Goal: Use online tool/utility: Utilize a website feature to perform a specific function

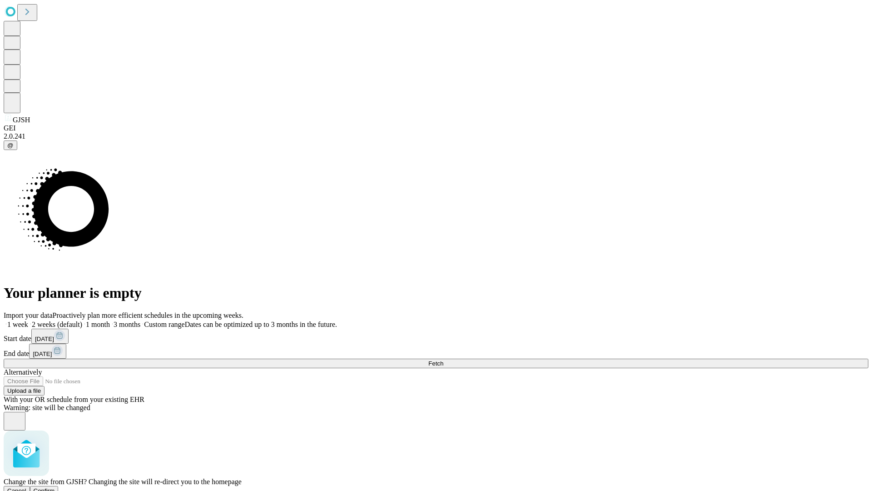
click at [55, 487] on span "Confirm" at bounding box center [44, 490] width 21 height 7
click at [82, 320] on label "2 weeks (default)" at bounding box center [55, 324] width 54 height 8
click at [443, 360] on span "Fetch" at bounding box center [435, 363] width 15 height 7
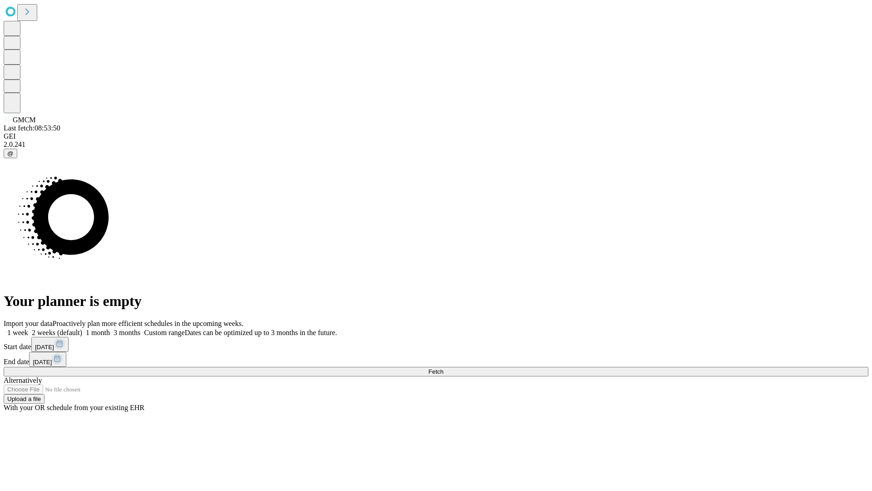
click at [82, 328] on label "2 weeks (default)" at bounding box center [55, 332] width 54 height 8
click at [443, 368] on span "Fetch" at bounding box center [435, 371] width 15 height 7
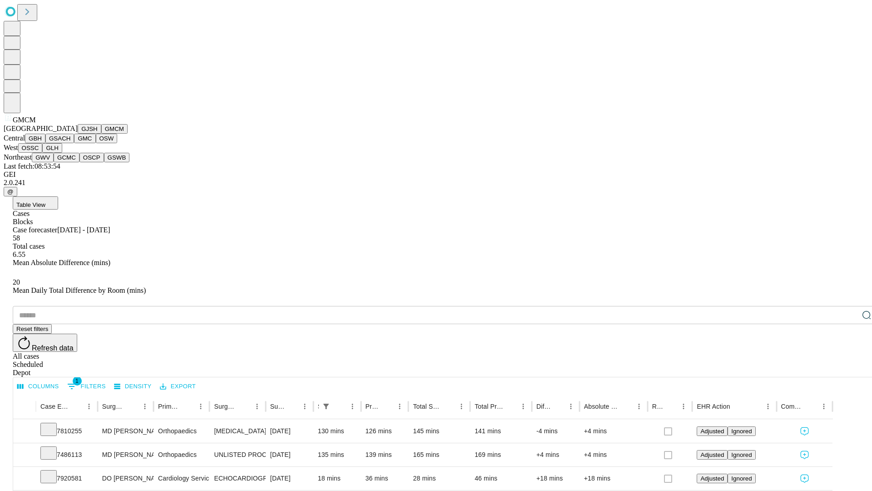
click at [45, 143] on button "GBH" at bounding box center [35, 139] width 20 height 10
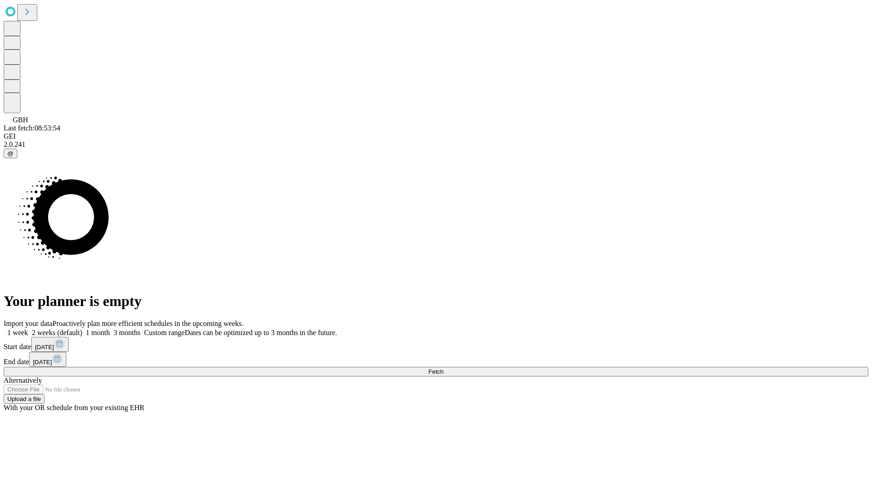
click at [82, 328] on label "2 weeks (default)" at bounding box center [55, 332] width 54 height 8
click at [443, 368] on span "Fetch" at bounding box center [435, 371] width 15 height 7
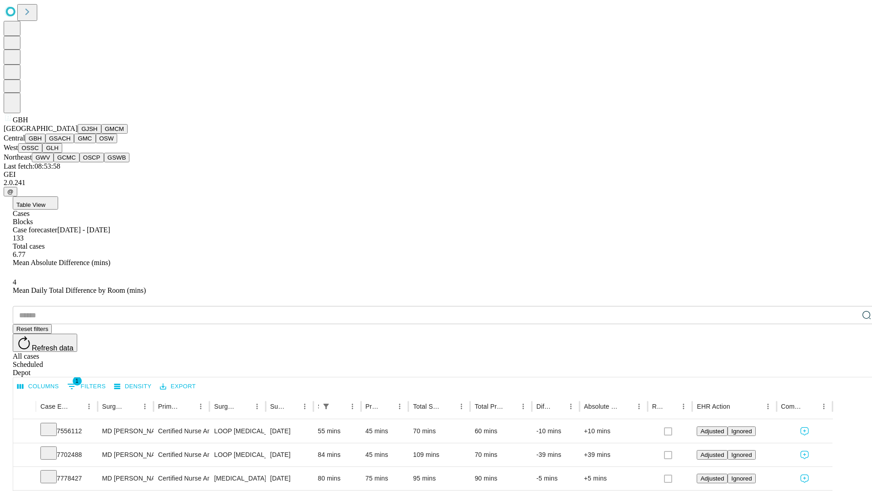
click at [70, 143] on button "GSACH" at bounding box center [59, 139] width 29 height 10
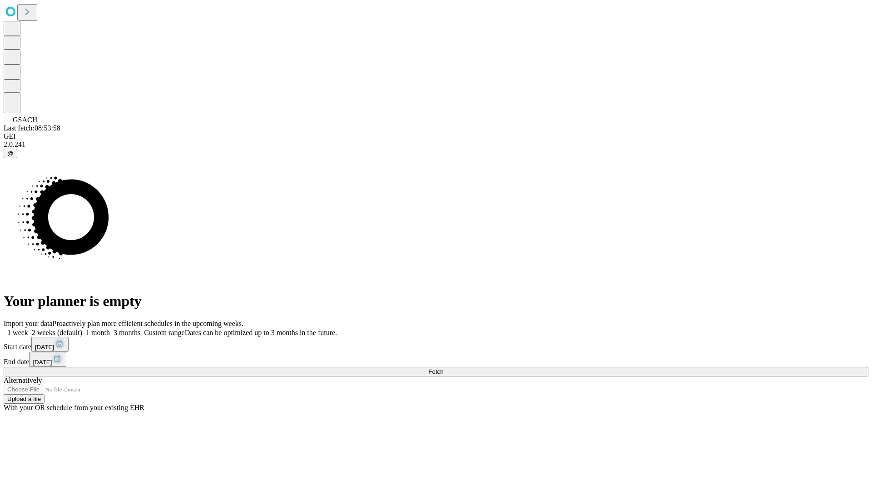
click at [82, 328] on label "2 weeks (default)" at bounding box center [55, 332] width 54 height 8
click at [443, 368] on span "Fetch" at bounding box center [435, 371] width 15 height 7
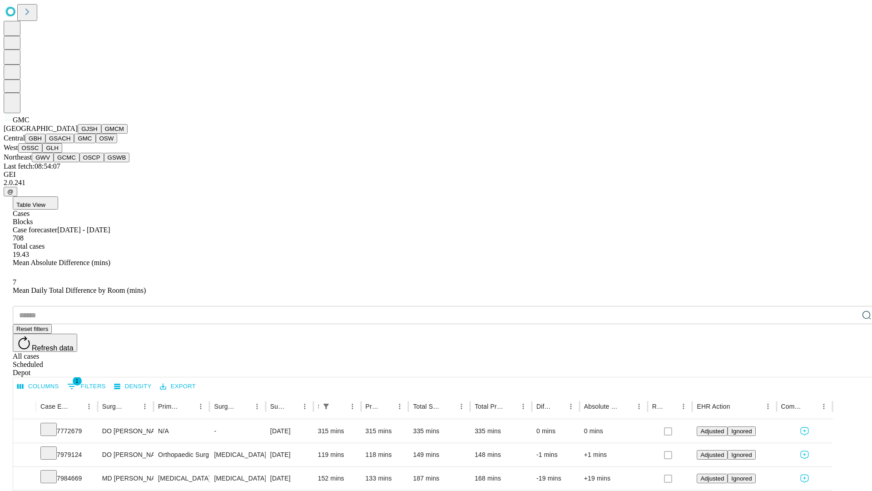
click at [96, 143] on button "OSW" at bounding box center [107, 139] width 22 height 10
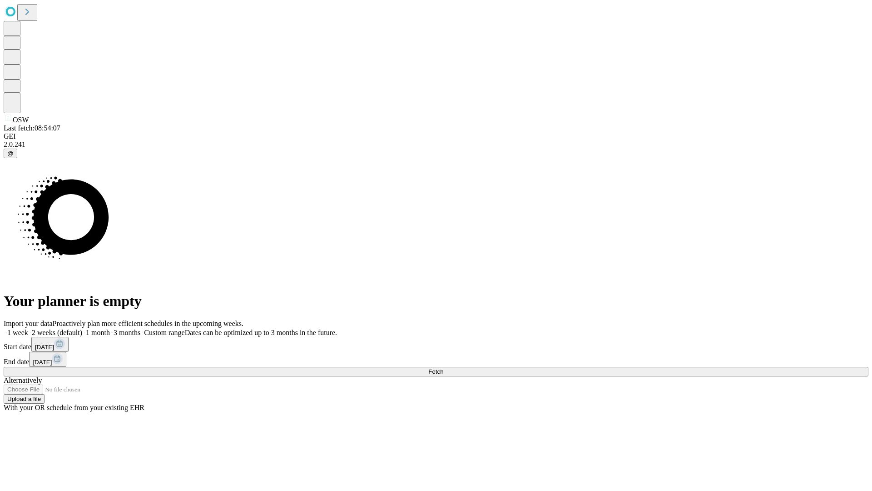
click at [82, 328] on label "2 weeks (default)" at bounding box center [55, 332] width 54 height 8
click at [443, 368] on span "Fetch" at bounding box center [435, 371] width 15 height 7
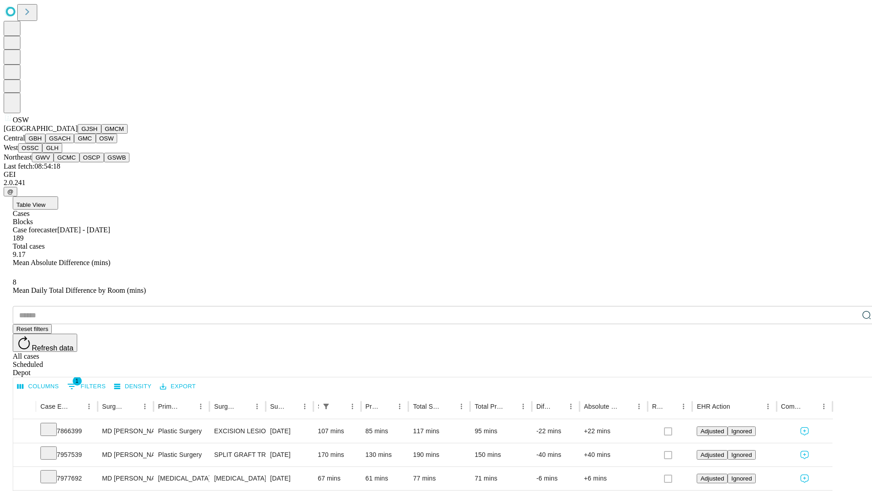
click at [43, 153] on button "OSSC" at bounding box center [30, 148] width 25 height 10
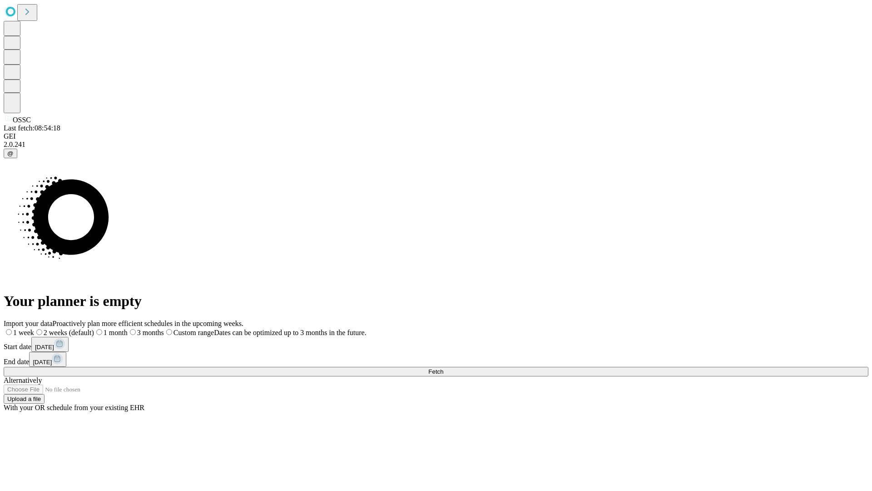
click at [94, 328] on label "2 weeks (default)" at bounding box center [64, 332] width 60 height 8
click at [443, 368] on span "Fetch" at bounding box center [435, 371] width 15 height 7
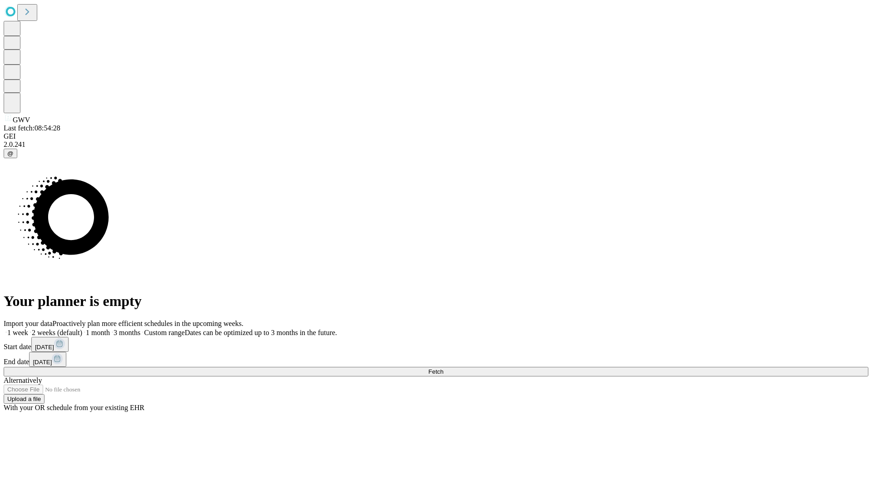
click at [82, 328] on label "2 weeks (default)" at bounding box center [55, 332] width 54 height 8
click at [443, 368] on span "Fetch" at bounding box center [435, 371] width 15 height 7
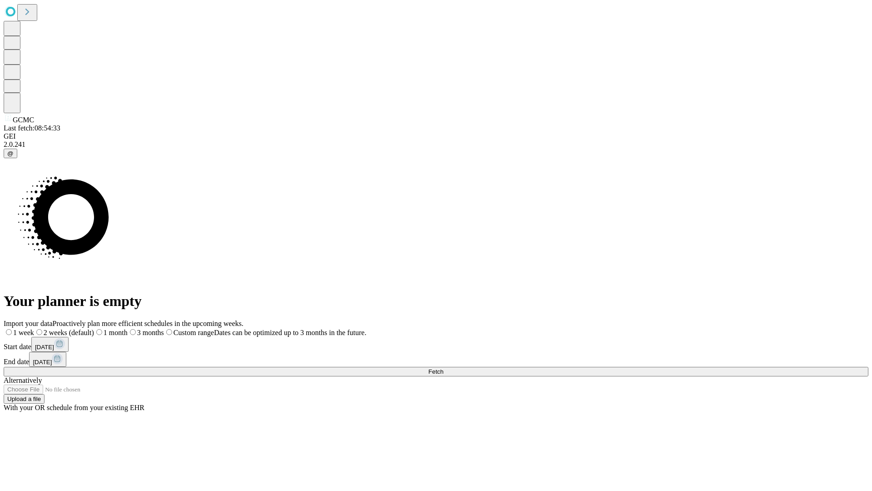
click at [443, 368] on span "Fetch" at bounding box center [435, 371] width 15 height 7
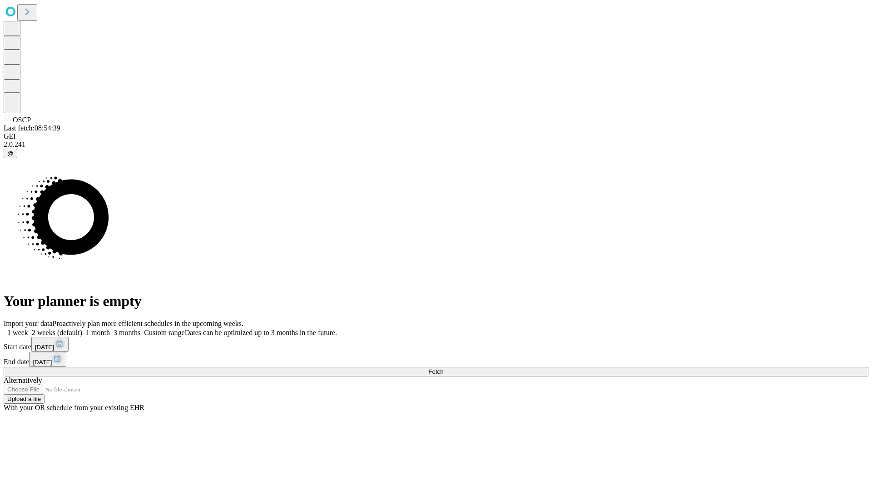
click at [82, 328] on label "2 weeks (default)" at bounding box center [55, 332] width 54 height 8
click at [443, 368] on span "Fetch" at bounding box center [435, 371] width 15 height 7
